Goal: Task Accomplishment & Management: Manage account settings

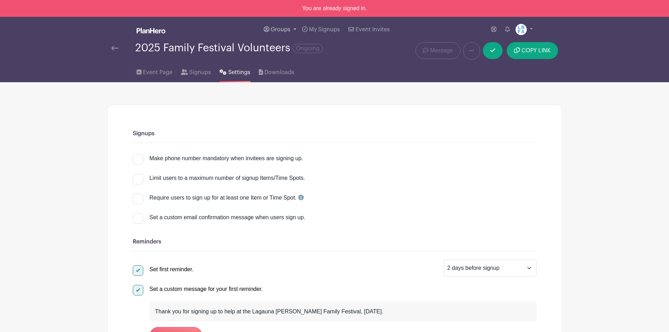
click at [276, 28] on span "Groups" at bounding box center [281, 30] width 20 height 6
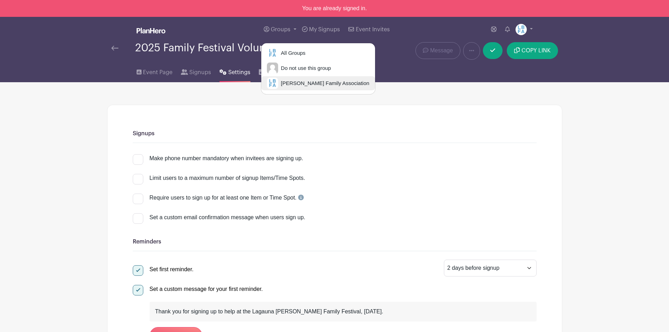
click at [286, 83] on span "[PERSON_NAME] Family Association" at bounding box center [323, 83] width 91 height 8
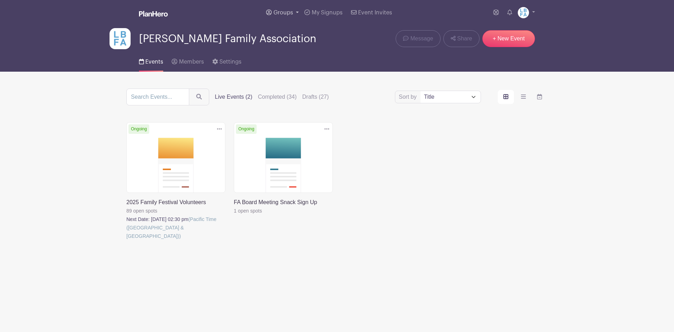
click at [292, 12] on span "Groups" at bounding box center [284, 13] width 20 height 6
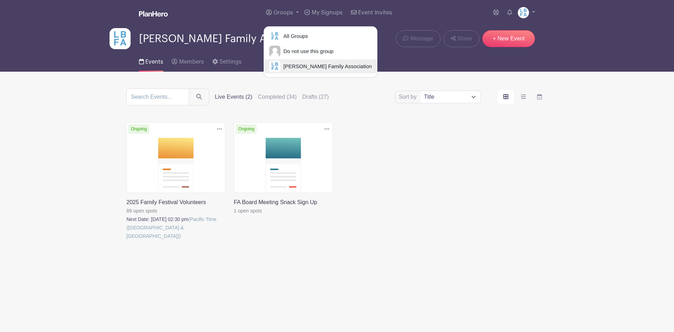
click at [297, 66] on span "[PERSON_NAME] Family Association" at bounding box center [326, 67] width 91 height 8
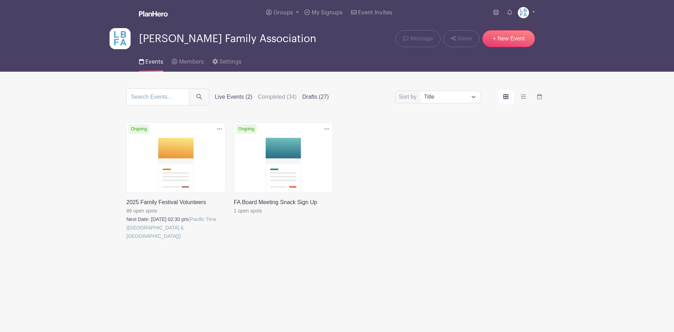
click at [310, 96] on label "Drafts (27)" at bounding box center [315, 97] width 27 height 8
click at [0, 0] on input "Drafts (27)" at bounding box center [0, 0] width 0 height 0
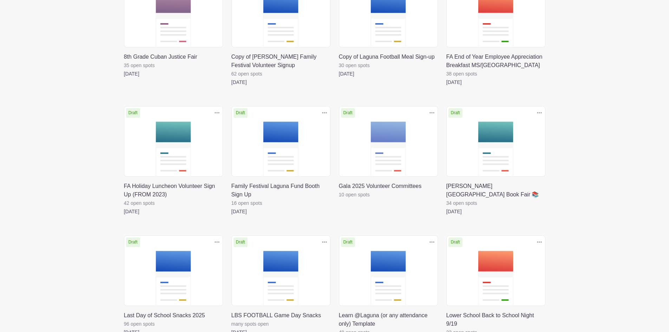
scroll to position [281, 0]
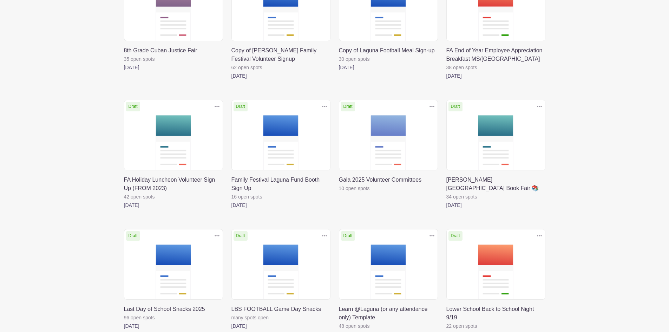
click at [322, 104] on icon at bounding box center [324, 107] width 5 height 6
click at [300, 201] on div "Delete Event Are you sure you want to delete this Event? Yes, Delete No, Cancel…" at bounding box center [280, 163] width 107 height 126
